Goal: Feedback & Contribution: Submit feedback/report problem

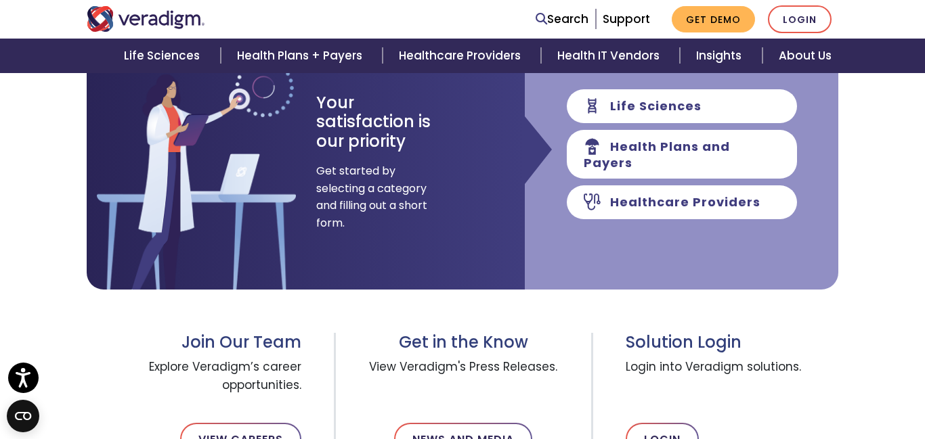
scroll to position [240, 0]
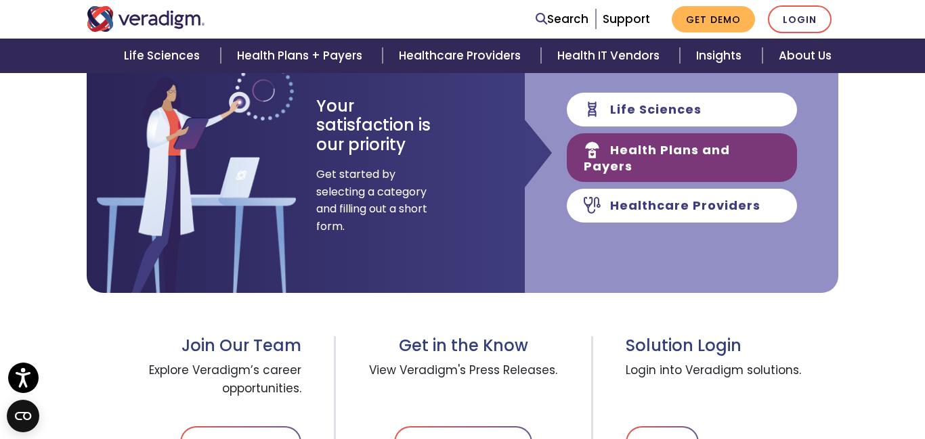
click at [696, 143] on link "Health Plans and Payers" at bounding box center [681, 157] width 230 height 49
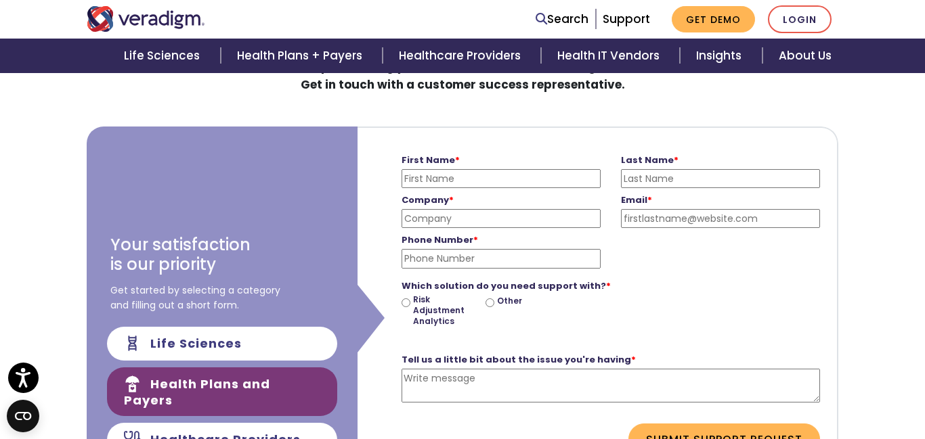
scroll to position [113, 0]
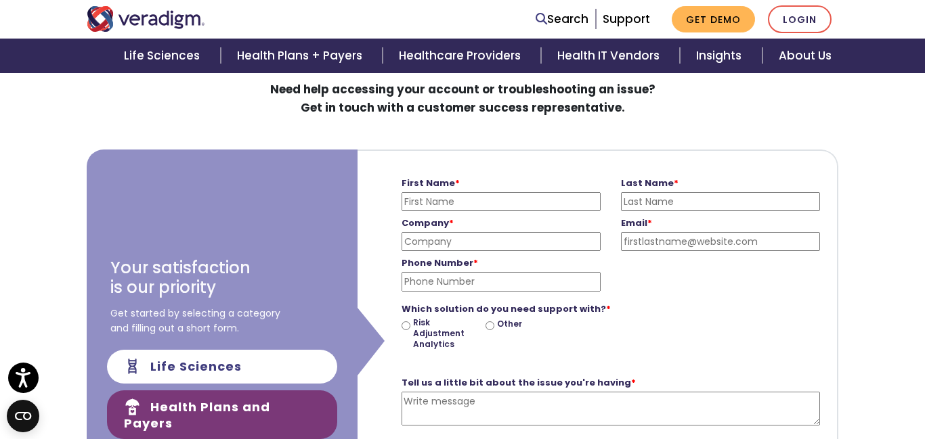
click at [479, 412] on textarea "Tell us a little bit about the issue you're having *" at bounding box center [610, 409] width 418 height 35
paste textarea "Skip to main content Home Secondary Menu ABOUT US FEATURES MEDIA CENTRE CONTACT…"
type textarea "Skip to main content Home Secondary Menu ABOUT US FEATURES MEDIA CENTRE CONTACT…"
click at [494, 412] on textarea "Tell us a little bit about the issue you're having *" at bounding box center [610, 409] width 418 height 35
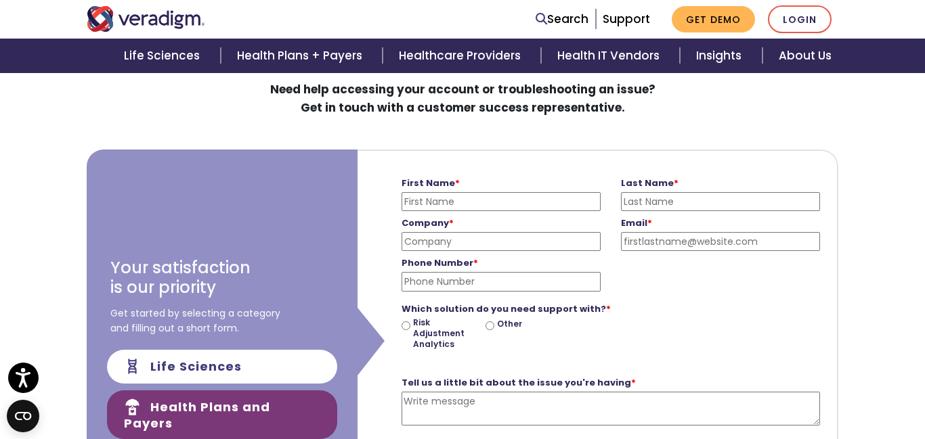
paste textarea "Loremip dol Sitamet co Adipis Elits Doeiusmod Temp — Incid Utlab Etdolore m Ali…"
drag, startPoint x: 629, startPoint y: 407, endPoint x: 581, endPoint y: 407, distance: 48.1
click at [581, 407] on textarea "Tell us a little bit about the issue you're having *" at bounding box center [610, 409] width 418 height 35
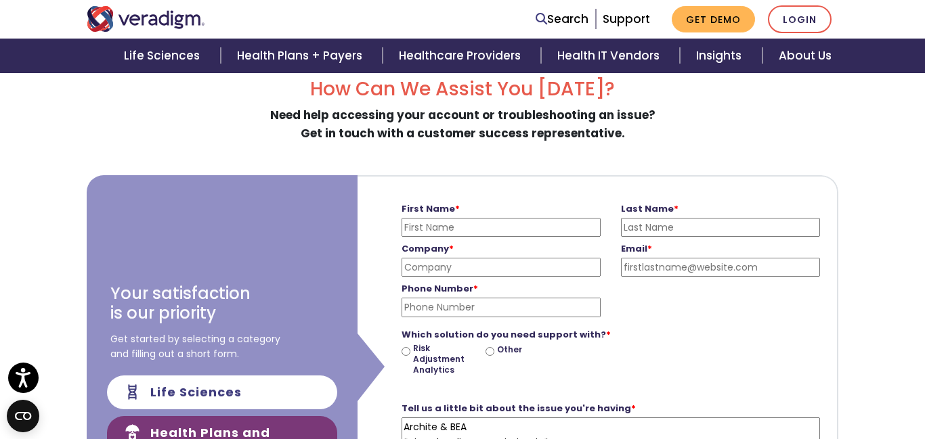
scroll to position [182, 0]
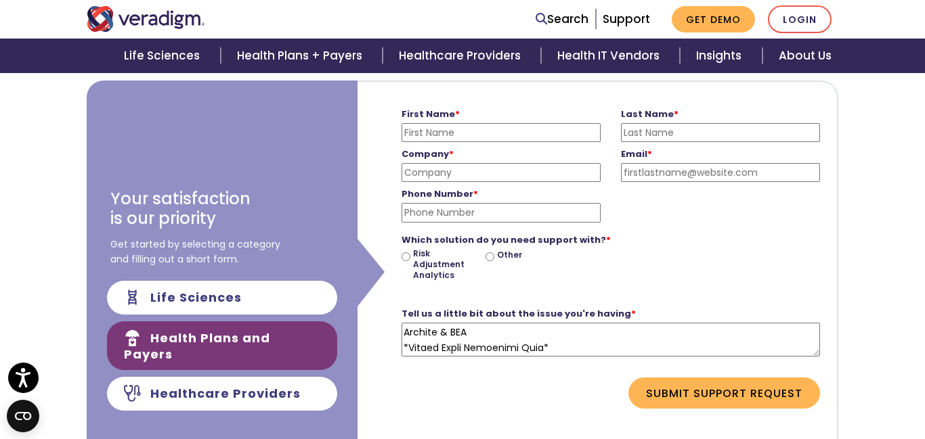
click at [591, 343] on textarea "Tell us a little bit about the issue you're having *" at bounding box center [610, 340] width 418 height 35
click at [628, 345] on textarea "Tell us a little bit about the issue you're having *" at bounding box center [610, 340] width 418 height 35
type textarea "Loremip dol Sitamet co Adipis Elits Doeiusmod Temp — Incid Utlab Etdolore m Ali…"
click at [665, 175] on input "Email *" at bounding box center [720, 172] width 199 height 19
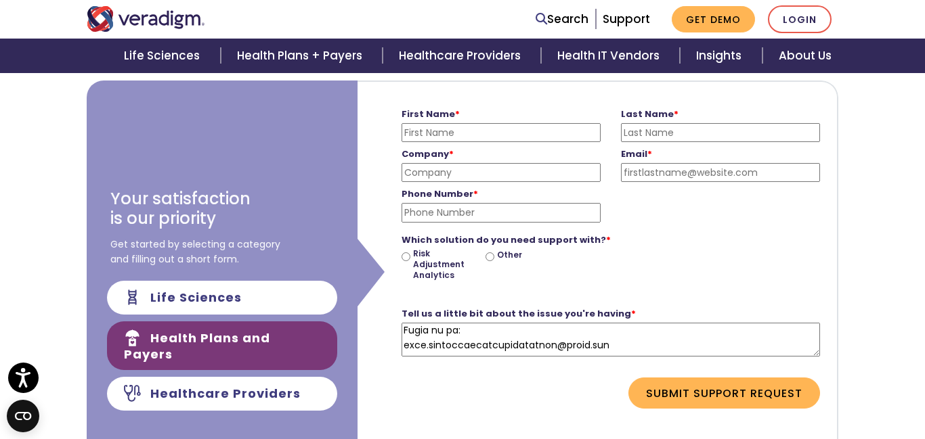
type input "[EMAIL_ADDRESS][DOMAIN_NAME]"
click at [474, 128] on input "First Name *" at bounding box center [500, 132] width 199 height 19
type input "[PERSON_NAME]"
type input "Slay"
click at [481, 169] on input "Company *" at bounding box center [500, 172] width 199 height 19
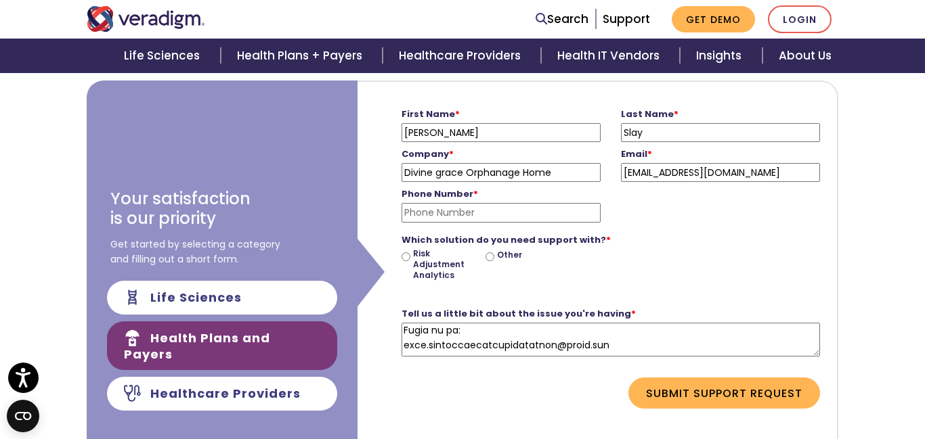
type input "Divine grace Orphanage Home"
click at [491, 259] on input "Other" at bounding box center [489, 256] width 9 height 9
radio input "true"
click at [681, 391] on button "Submit Support Request" at bounding box center [724, 393] width 192 height 31
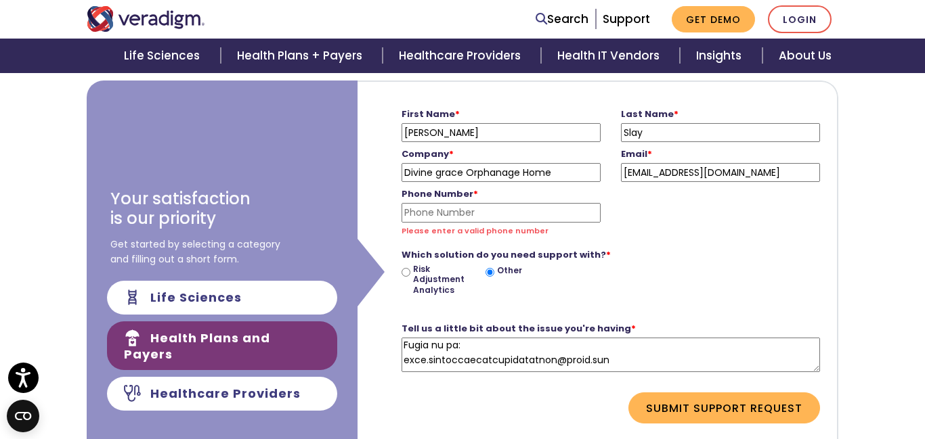
click at [533, 219] on input "Phone Number *" at bounding box center [500, 212] width 199 height 19
type input "1"
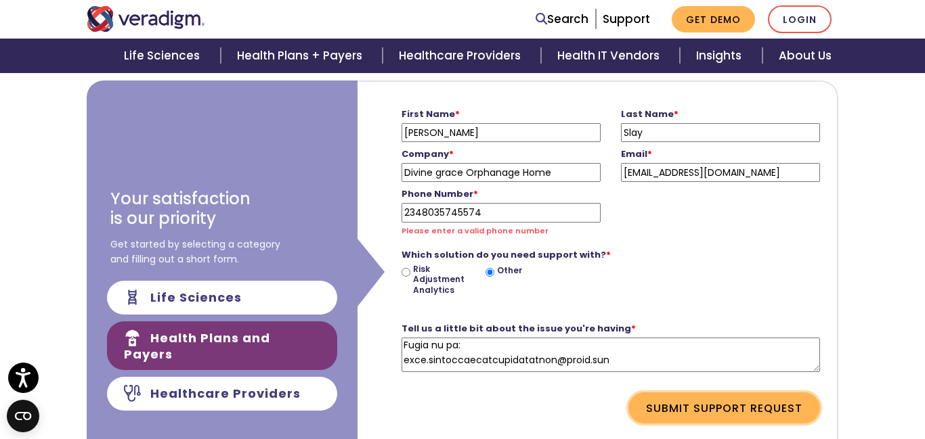
click at [713, 407] on button "Submit Support Request" at bounding box center [724, 408] width 192 height 31
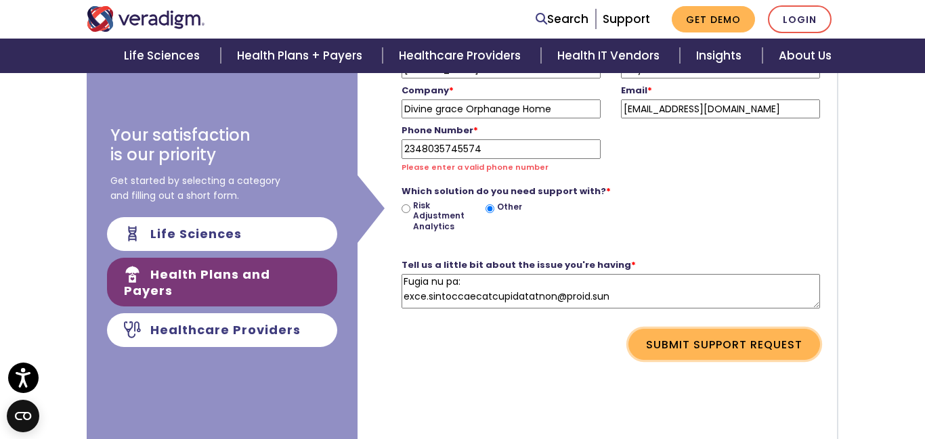
scroll to position [252, 0]
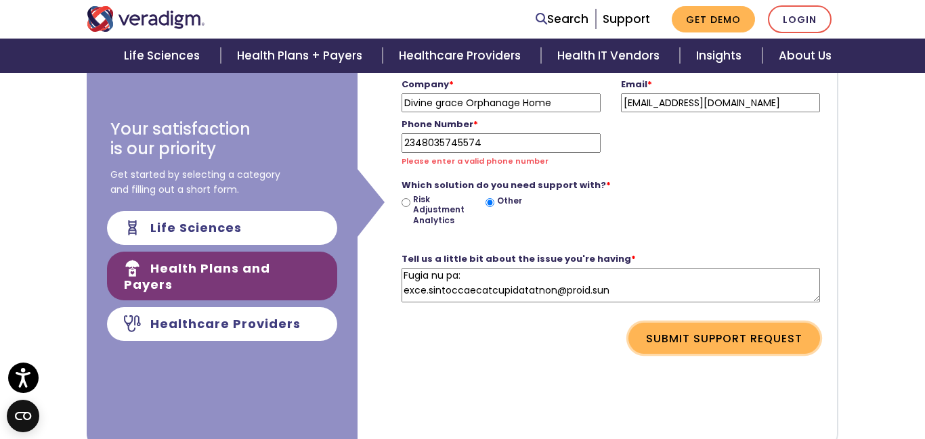
click at [722, 337] on button "Submit Support Request" at bounding box center [724, 338] width 192 height 31
click at [722, 335] on button "Submit Support Request" at bounding box center [724, 338] width 192 height 31
click at [422, 141] on input "2348035745574" at bounding box center [500, 142] width 199 height 19
click at [698, 338] on button "Submit Support Request" at bounding box center [724, 338] width 192 height 31
click at [430, 140] on input "23408035745574" at bounding box center [500, 142] width 199 height 19
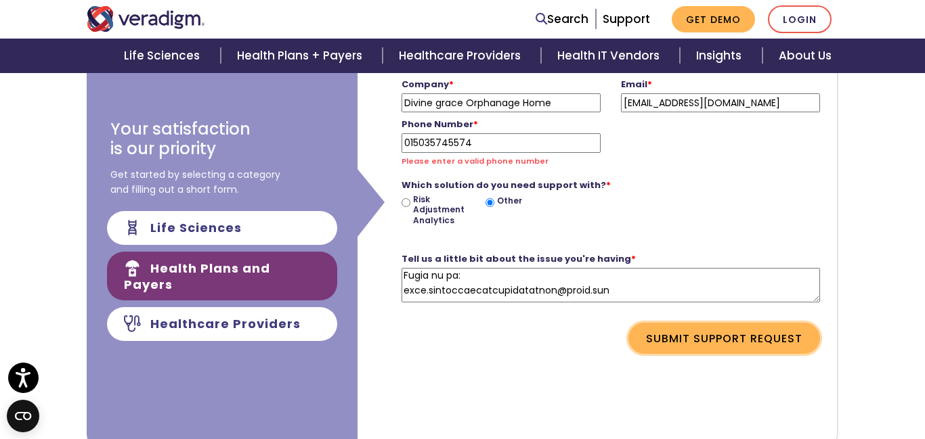
type input "015035745574"
click at [773, 338] on button "Submit Support Request" at bounding box center [724, 338] width 192 height 31
